Goal: Information Seeking & Learning: Learn about a topic

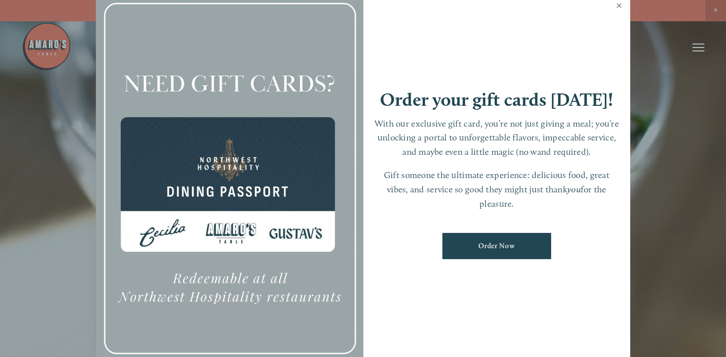
click at [618, 5] on link "Close" at bounding box center [618, 7] width 19 height 28
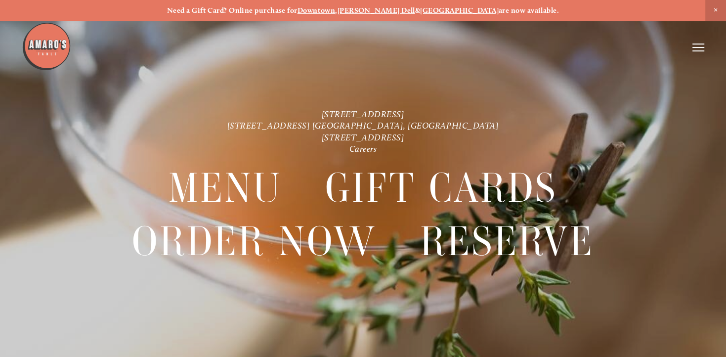
click at [700, 47] on line at bounding box center [698, 47] width 12 height 0
click at [521, 45] on span "Menu" at bounding box center [521, 47] width 18 height 8
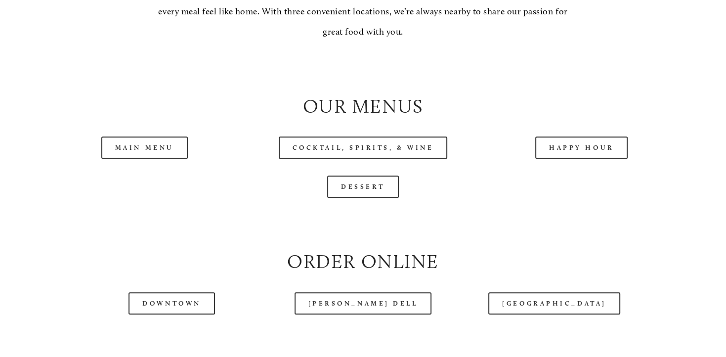
scroll to position [939, 0]
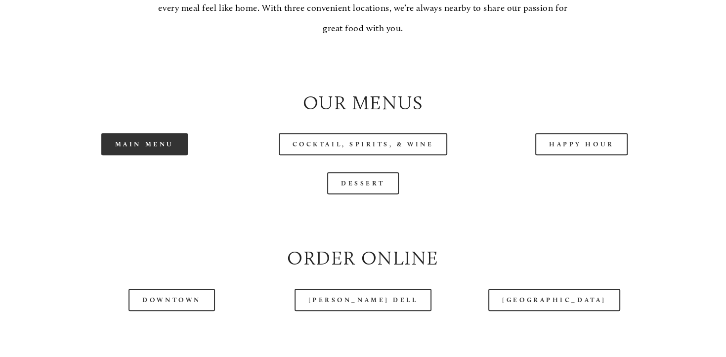
click at [148, 155] on link "Main Menu" at bounding box center [144, 144] width 86 height 22
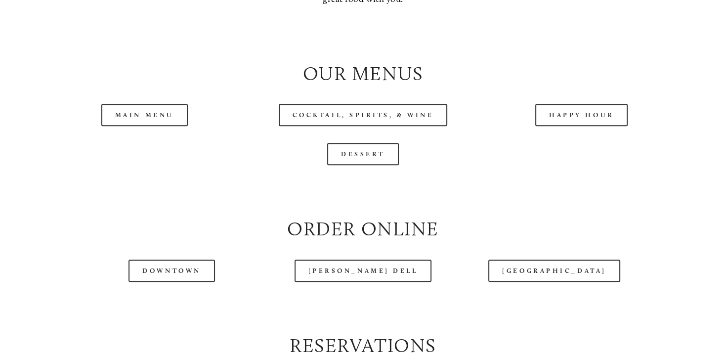
scroll to position [991, 0]
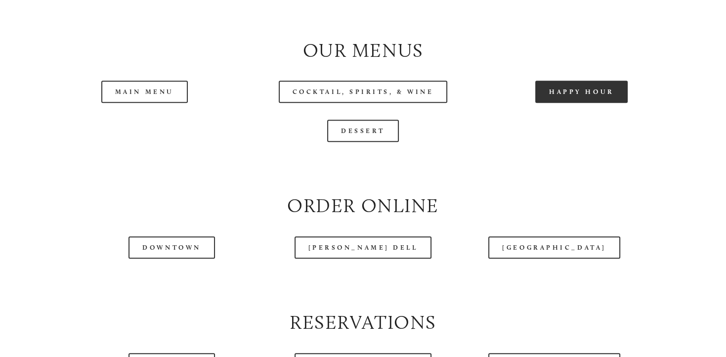
click at [582, 103] on link "Happy Hour" at bounding box center [581, 92] width 93 height 22
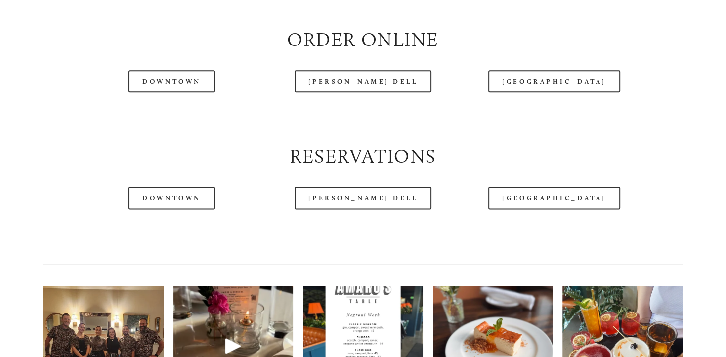
scroll to position [1200, 0]
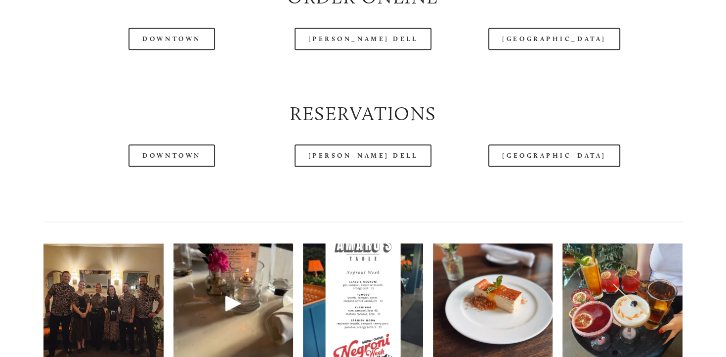
click at [109, 290] on img at bounding box center [104, 303] width 160 height 120
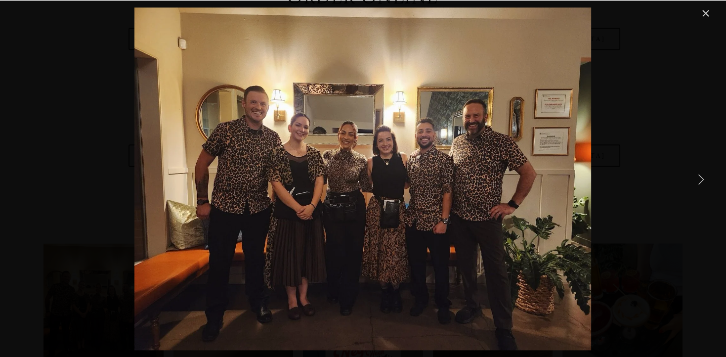
click at [698, 179] on link "Next Item" at bounding box center [701, 179] width 22 height 22
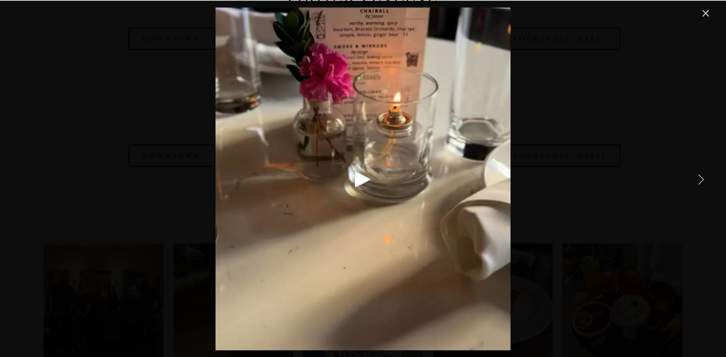
click at [698, 179] on link "Next Item" at bounding box center [701, 179] width 22 height 22
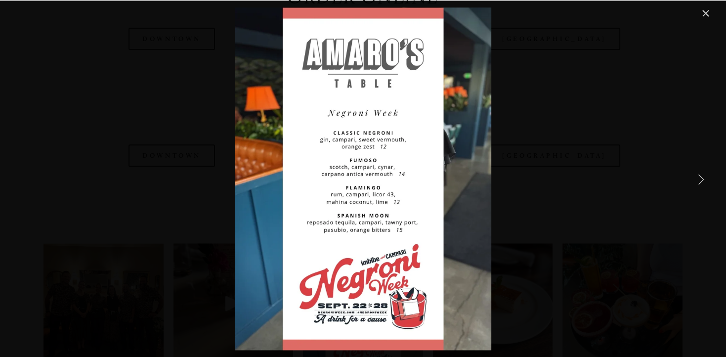
click at [698, 179] on link "Next Item" at bounding box center [701, 179] width 22 height 22
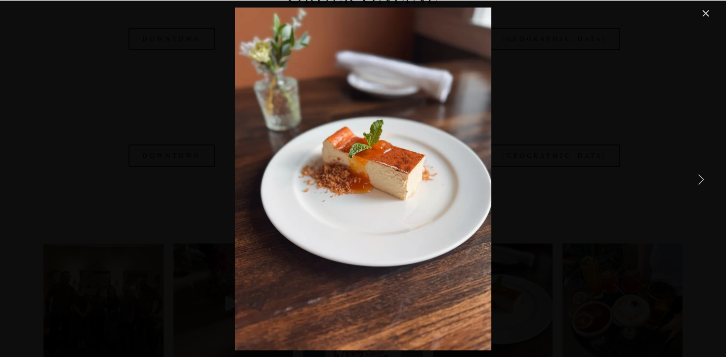
click at [698, 179] on link "Next Item" at bounding box center [701, 179] width 22 height 22
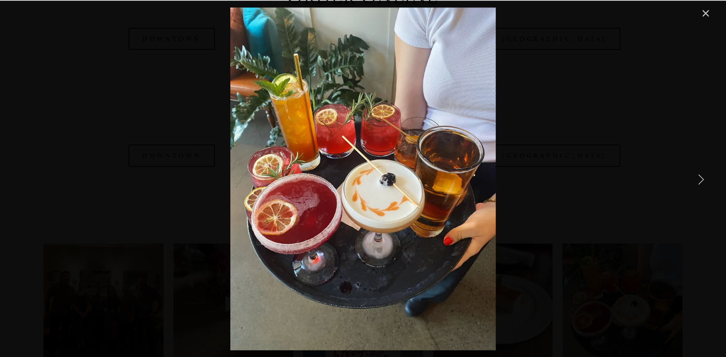
click at [698, 179] on link "Next Item" at bounding box center [701, 179] width 22 height 22
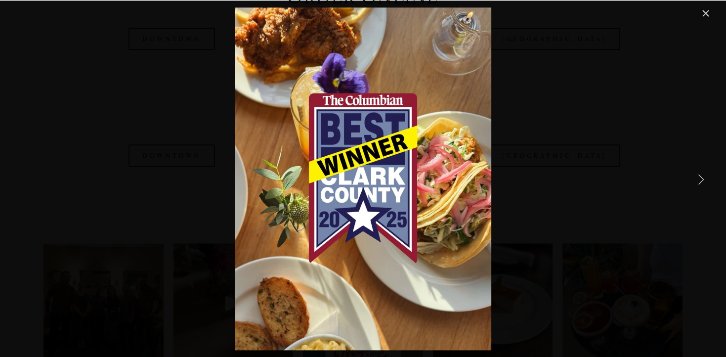
click at [698, 179] on link "Next Item" at bounding box center [701, 179] width 22 height 22
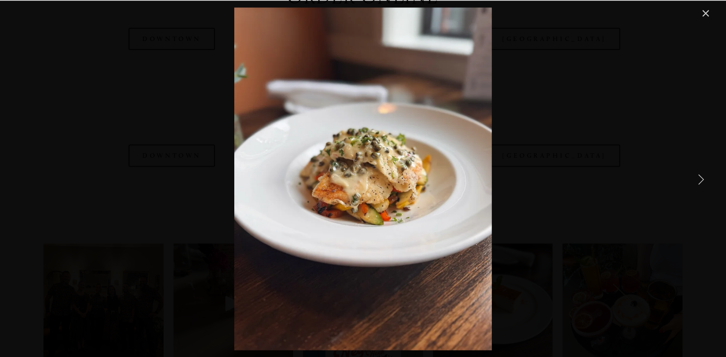
click at [698, 179] on link "Next Item" at bounding box center [701, 179] width 22 height 22
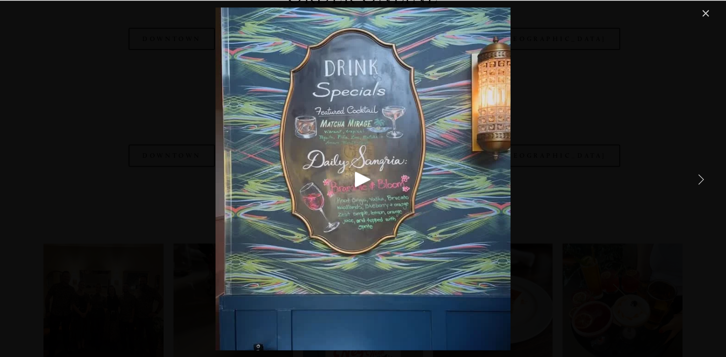
click at [698, 179] on link "Next Item" at bounding box center [701, 179] width 22 height 22
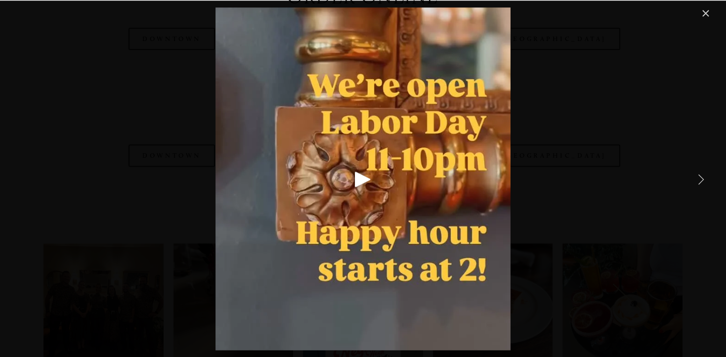
click at [698, 179] on link "Next Item" at bounding box center [701, 179] width 22 height 22
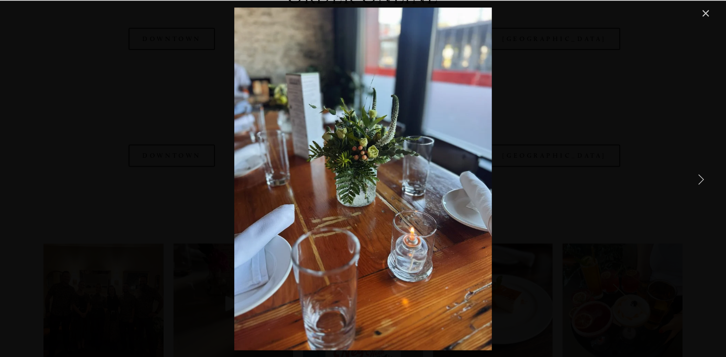
click at [698, 179] on link "Next Item" at bounding box center [701, 179] width 22 height 22
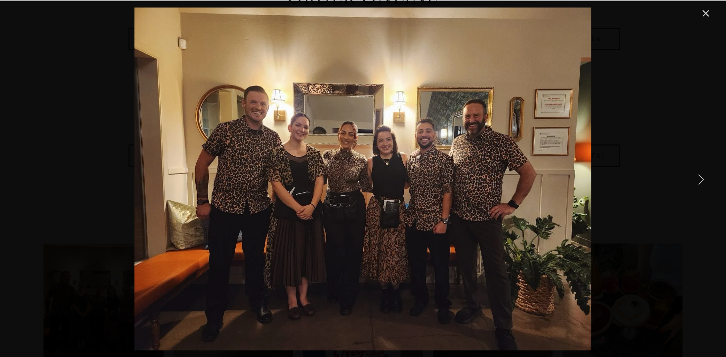
click at [698, 179] on link "Next Item" at bounding box center [701, 179] width 22 height 22
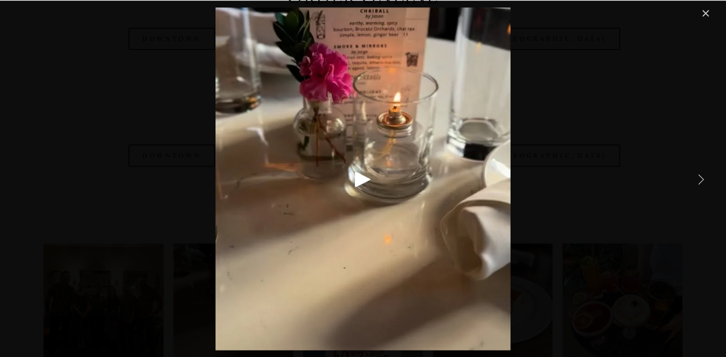
click at [698, 179] on link "Next Item" at bounding box center [701, 179] width 22 height 22
